Goal: Task Accomplishment & Management: Use online tool/utility

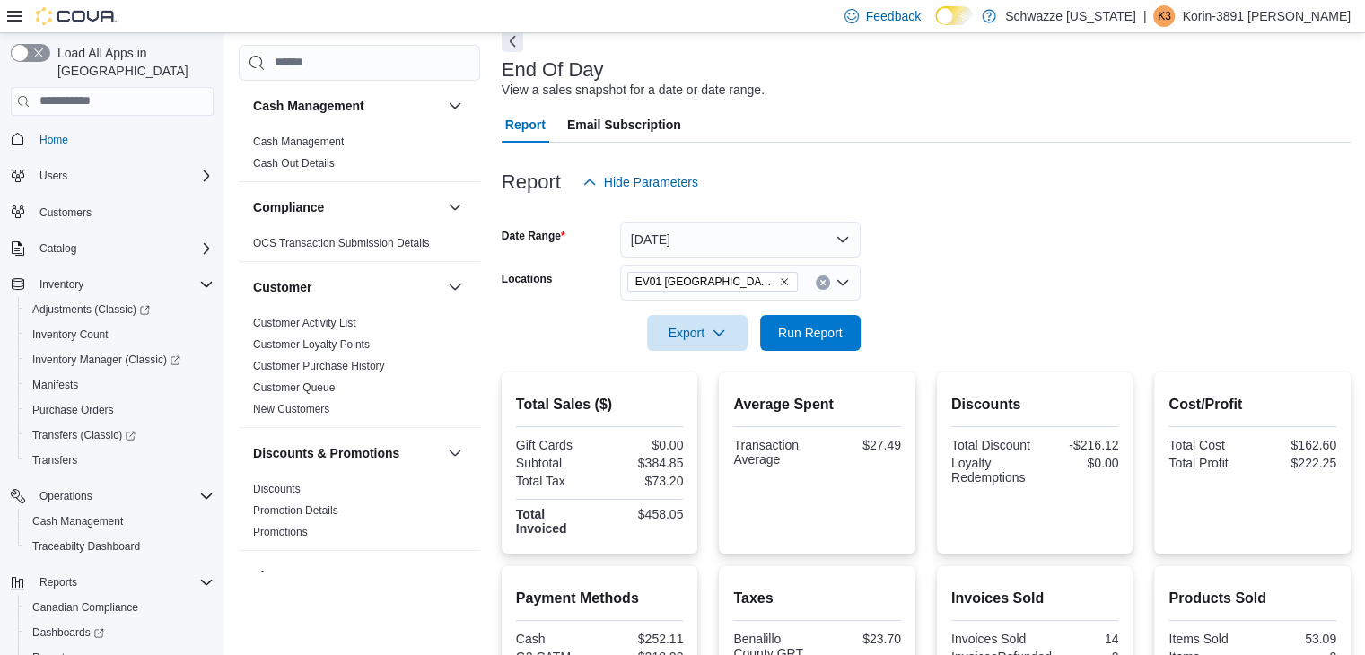
scroll to position [76, 0]
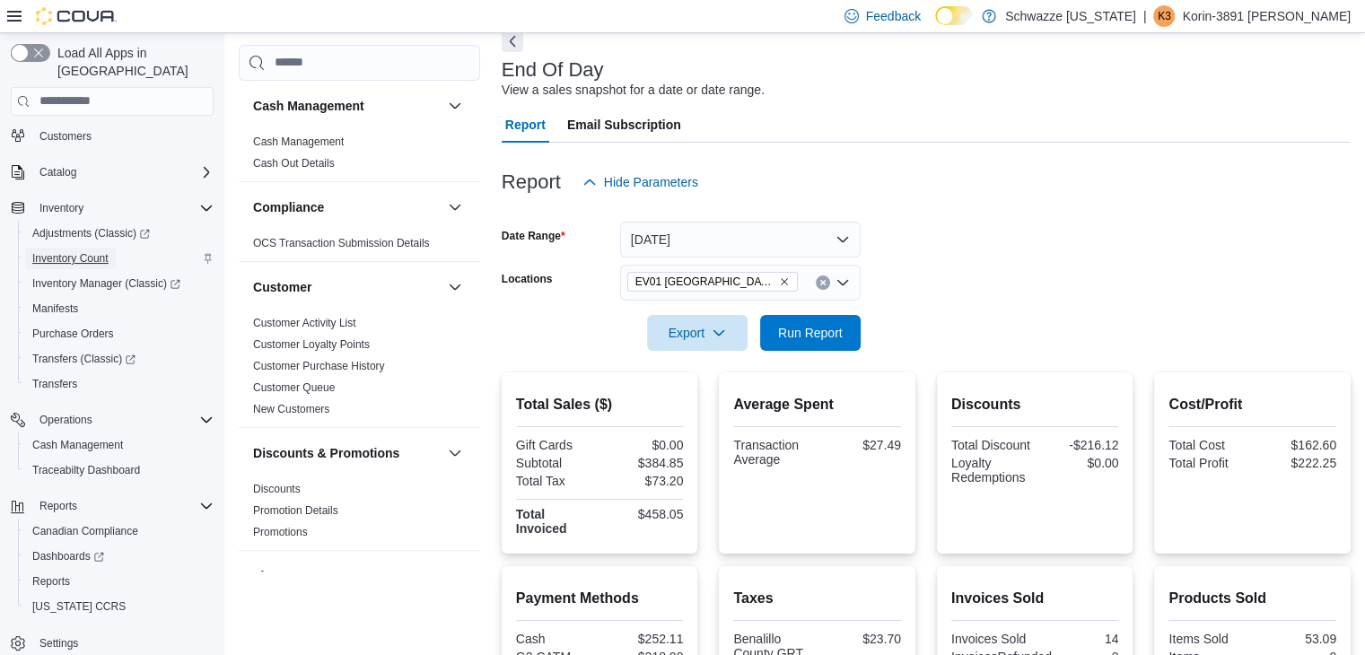
click at [71, 251] on span "Inventory Count" at bounding box center [70, 258] width 76 height 14
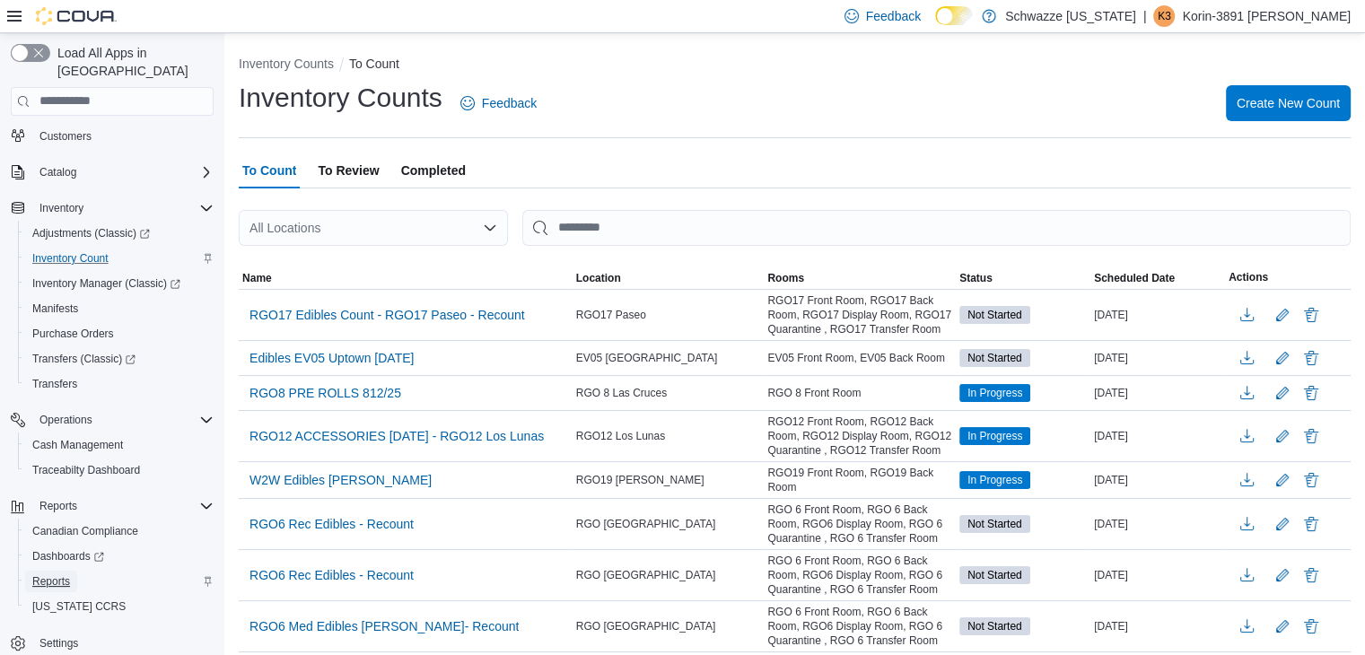
click at [54, 574] on span "Reports" at bounding box center [51, 581] width 38 height 14
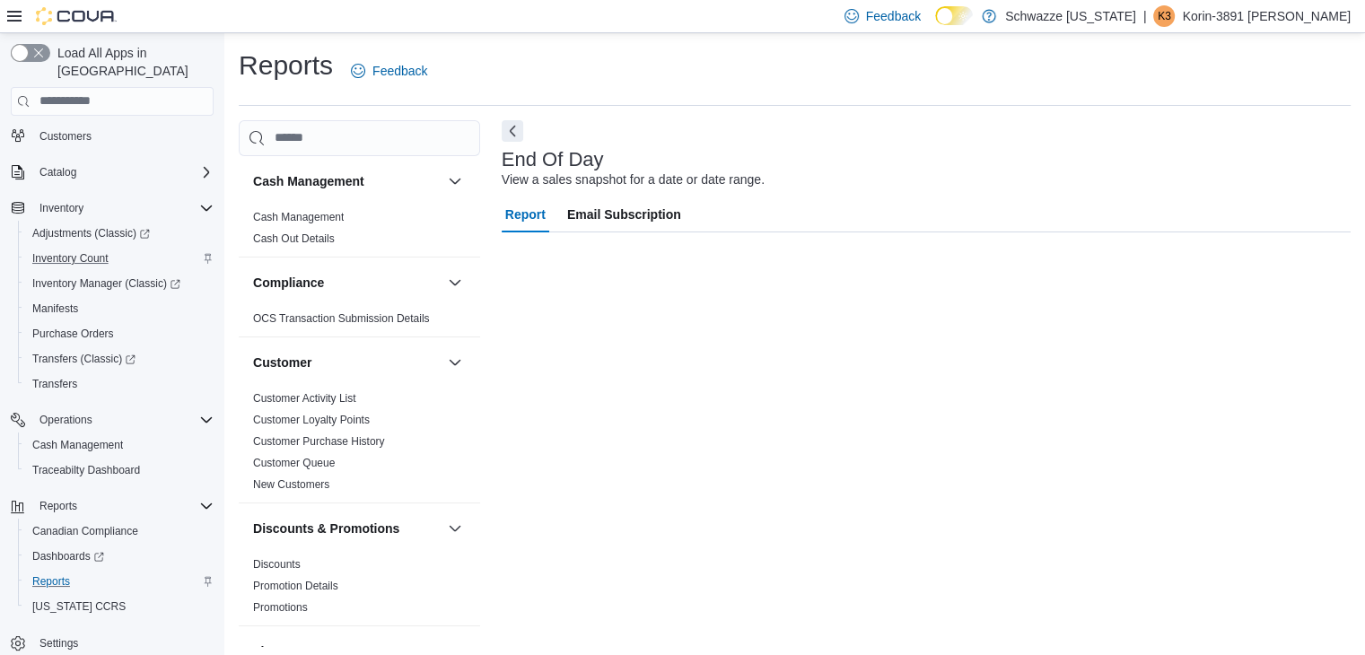
scroll to position [6, 0]
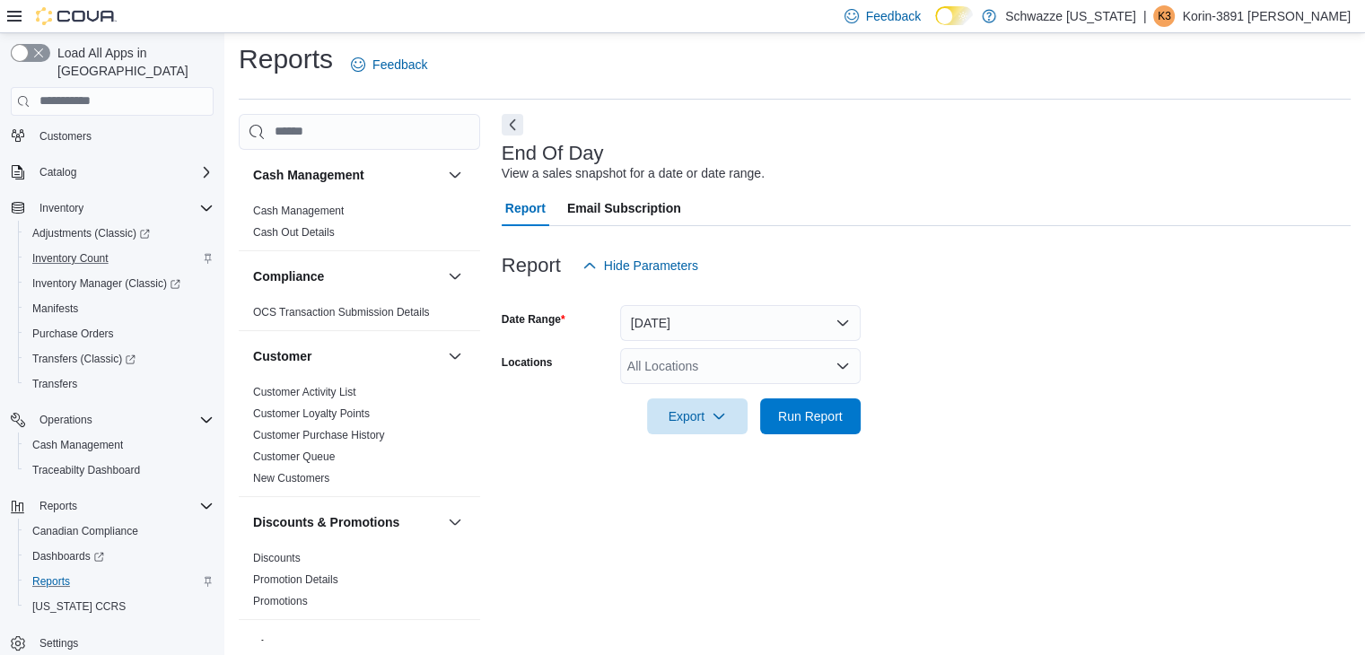
click at [705, 372] on div "All Locations" at bounding box center [740, 366] width 241 height 36
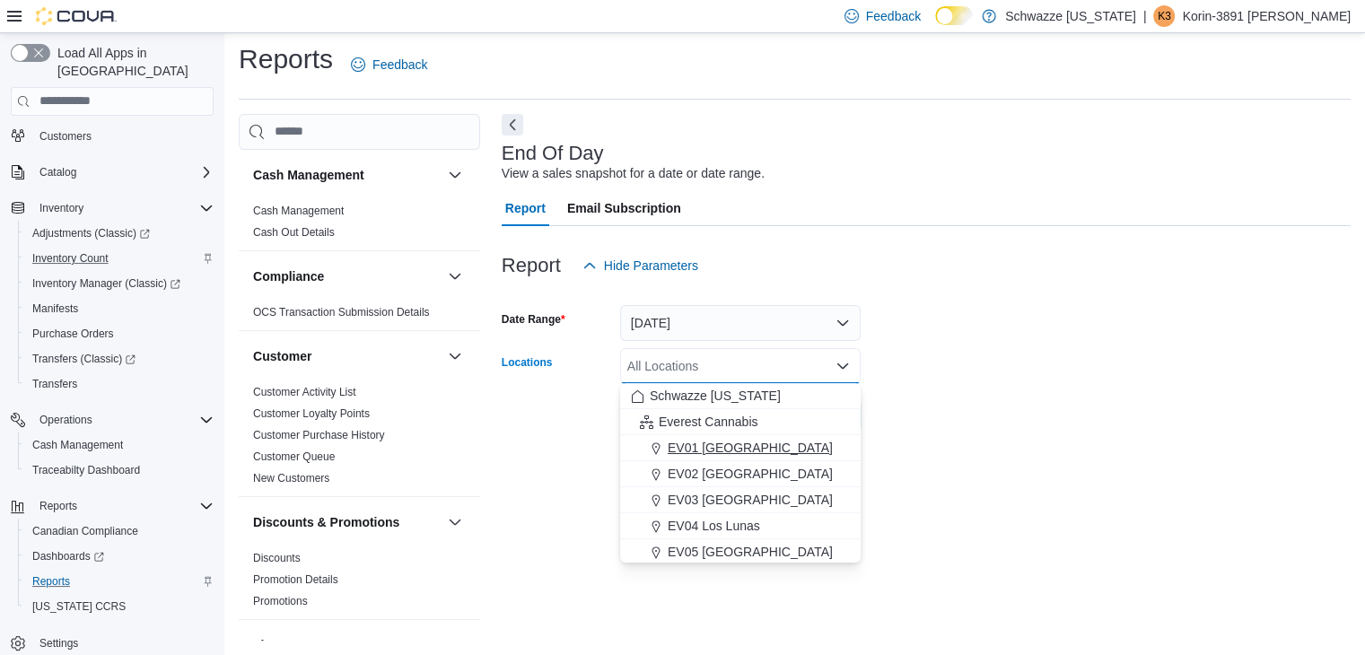
click at [714, 459] on button "EV01 [GEOGRAPHIC_DATA]" at bounding box center [740, 448] width 241 height 26
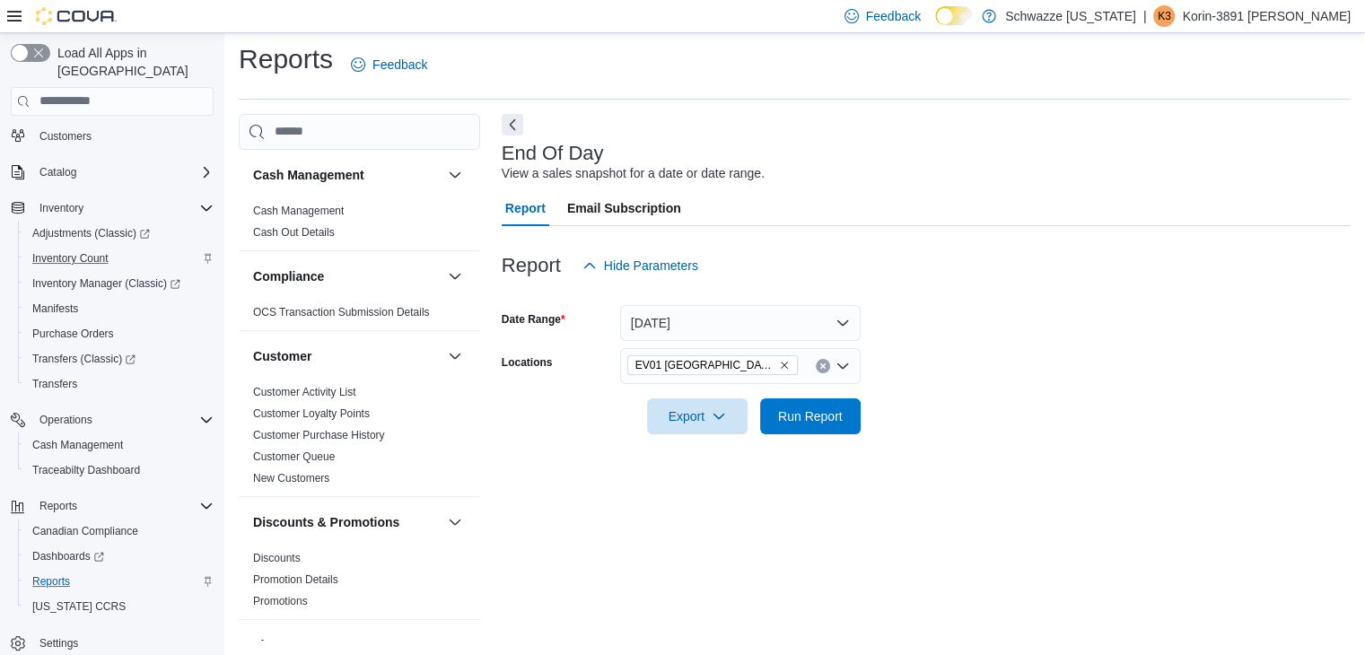
click at [956, 442] on div at bounding box center [926, 445] width 849 height 22
click at [845, 423] on span "Run Report" at bounding box center [810, 416] width 79 height 36
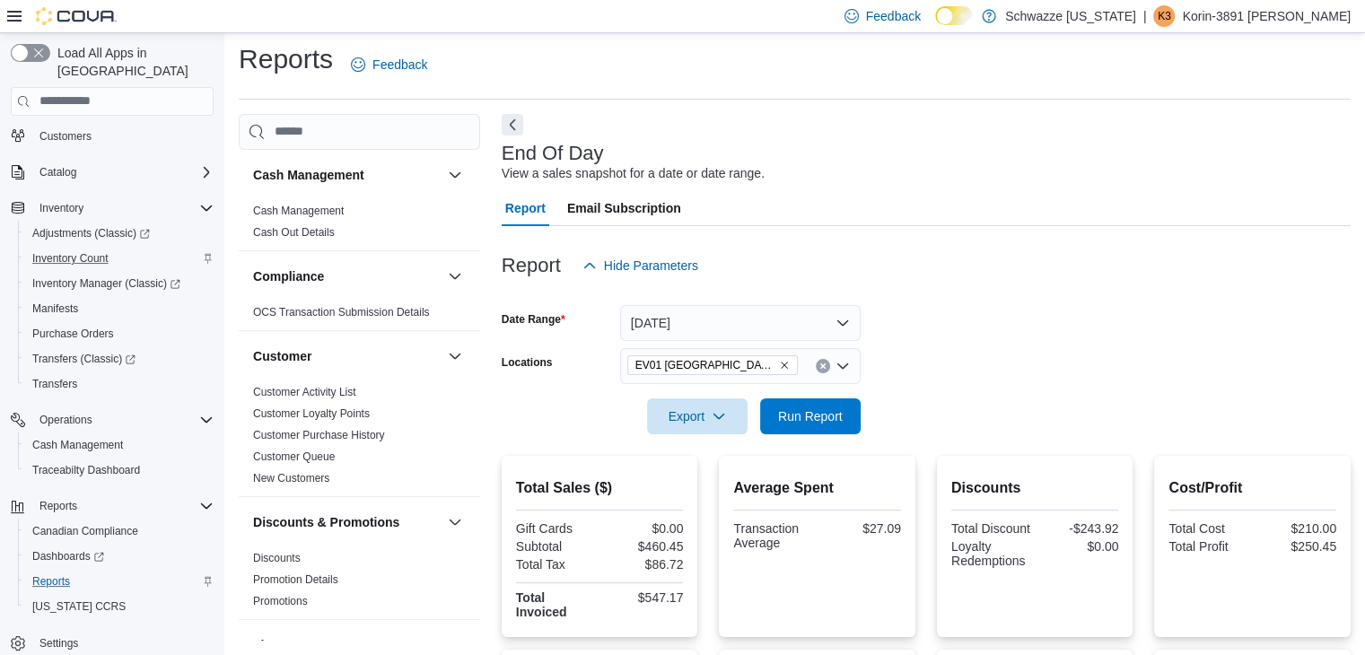
drag, startPoint x: 1164, startPoint y: 304, endPoint x: 1003, endPoint y: 184, distance: 201.4
click at [1003, 184] on div "End Of Day View a sales snapshot for a date or date range. Report Email Subscri…" at bounding box center [926, 633] width 849 height 1038
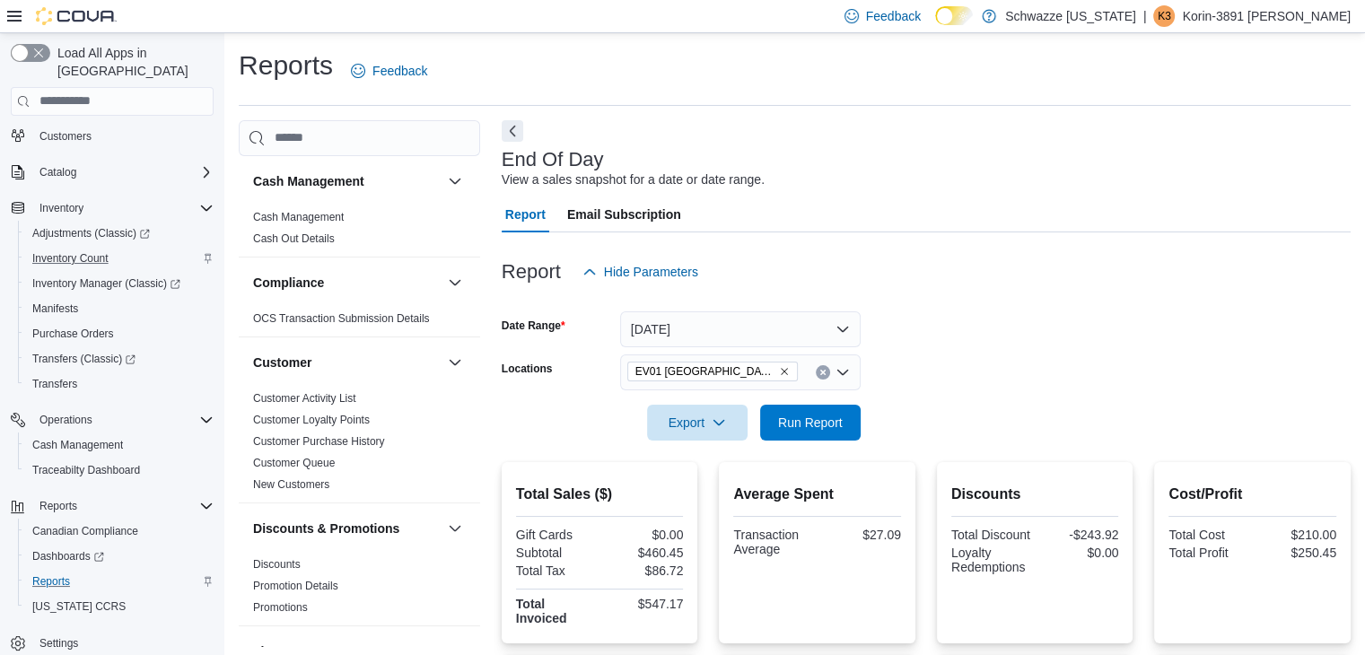
drag, startPoint x: 1167, startPoint y: 406, endPoint x: 1231, endPoint y: 344, distance: 88.9
click at [1231, 344] on form "Date Range [DATE] Locations [GEOGRAPHIC_DATA] North Valley Export Run Report" at bounding box center [926, 365] width 849 height 151
